Goal: Task Accomplishment & Management: Manage account settings

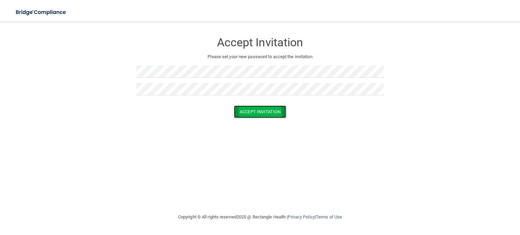
click at [241, 111] on button "Accept Invitation" at bounding box center [260, 112] width 52 height 13
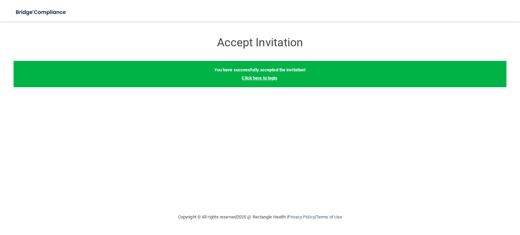
click at [266, 80] on link "Click here to login" at bounding box center [259, 77] width 35 height 5
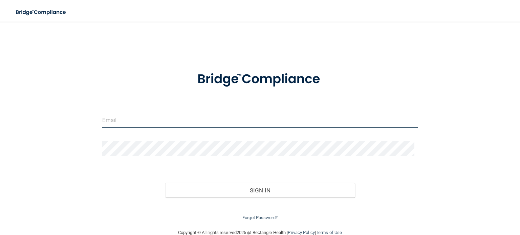
click at [213, 123] on input "email" at bounding box center [259, 120] width 315 height 15
click at [166, 120] on input "email" at bounding box center [259, 120] width 315 height 15
type input "[EMAIL_ADDRESS][DOMAIN_NAME]"
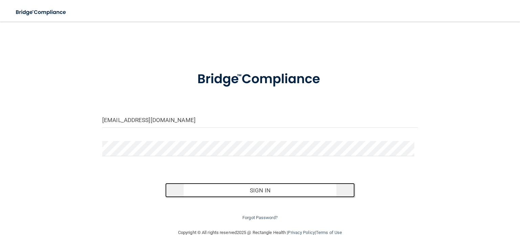
click at [269, 188] on button "Sign In" at bounding box center [259, 190] width 189 height 15
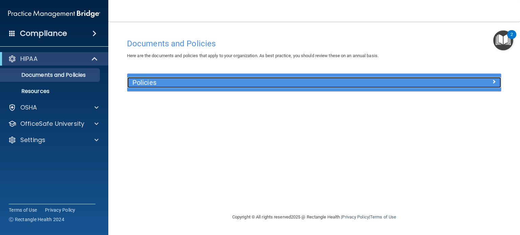
click at [397, 84] on h5 "Policies" at bounding box center [267, 82] width 270 height 7
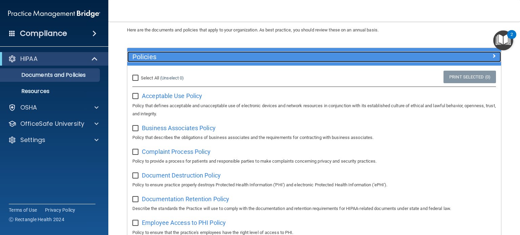
scroll to position [24, 0]
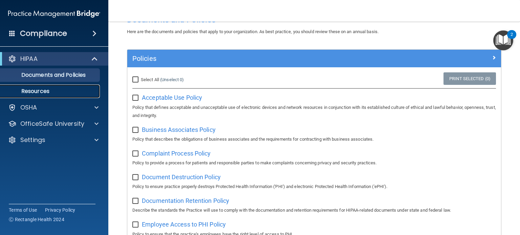
click at [59, 92] on p "Resources" at bounding box center [50, 91] width 92 height 7
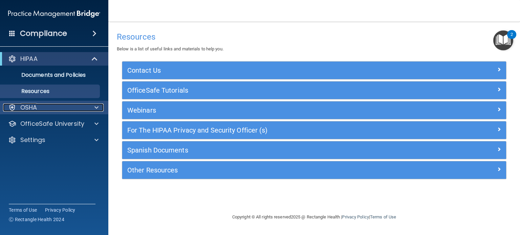
click at [64, 111] on div "OSHA" at bounding box center [45, 108] width 84 height 8
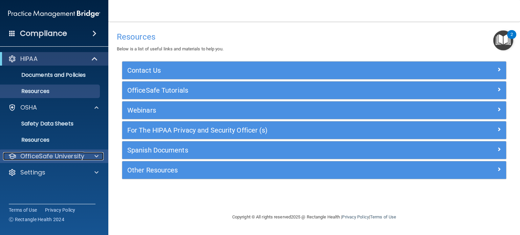
click at [60, 154] on p "OfficeSafe University" at bounding box center [52, 156] width 64 height 8
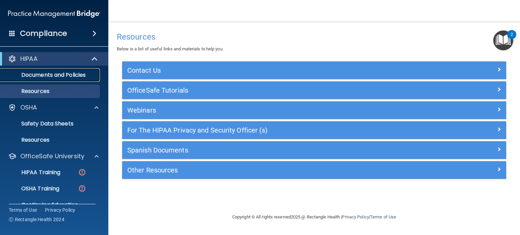
click at [66, 73] on p "Documents and Policies" at bounding box center [50, 75] width 92 height 7
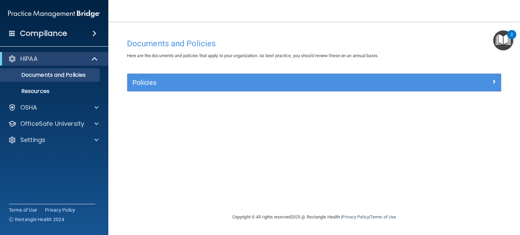
click at [504, 41] on img "Open Resource Center, 2 new notifications" at bounding box center [503, 40] width 20 height 20
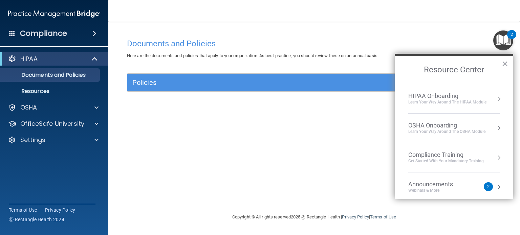
click at [439, 185] on div "Announcements" at bounding box center [437, 184] width 58 height 7
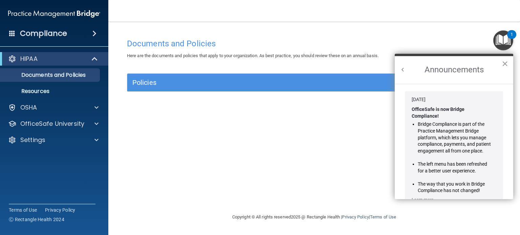
click at [502, 63] on button "×" at bounding box center [505, 63] width 6 height 11
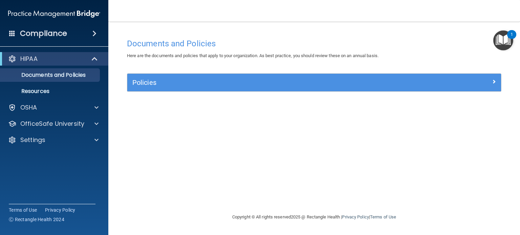
click at [502, 39] on img "Open Resource Center, 1 new notification" at bounding box center [503, 40] width 20 height 20
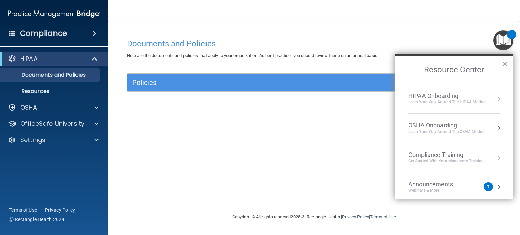
click at [444, 182] on div "Announcements" at bounding box center [437, 184] width 58 height 7
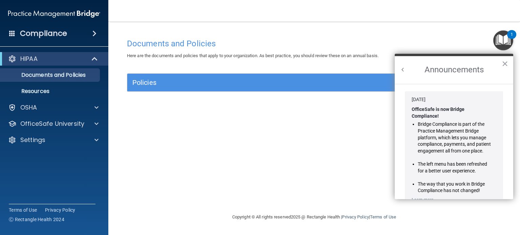
scroll to position [111, 0]
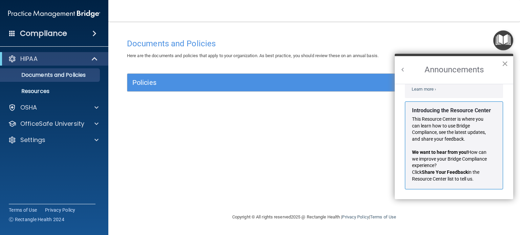
click at [502, 65] on button "×" at bounding box center [505, 63] width 6 height 11
